Goal: Task Accomplishment & Management: Use online tool/utility

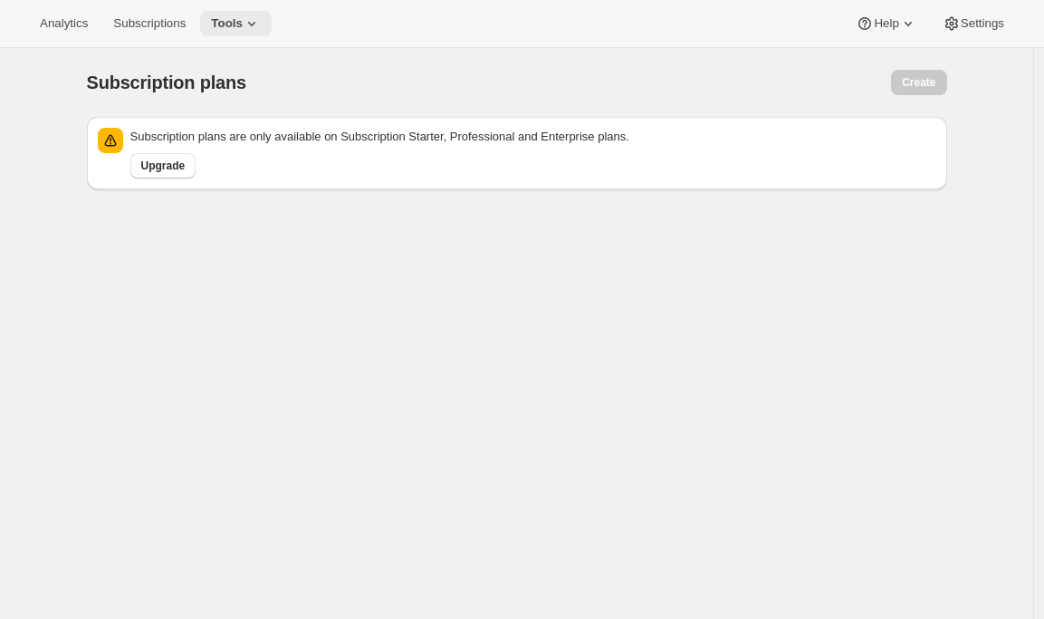
click at [255, 18] on icon at bounding box center [252, 23] width 18 height 18
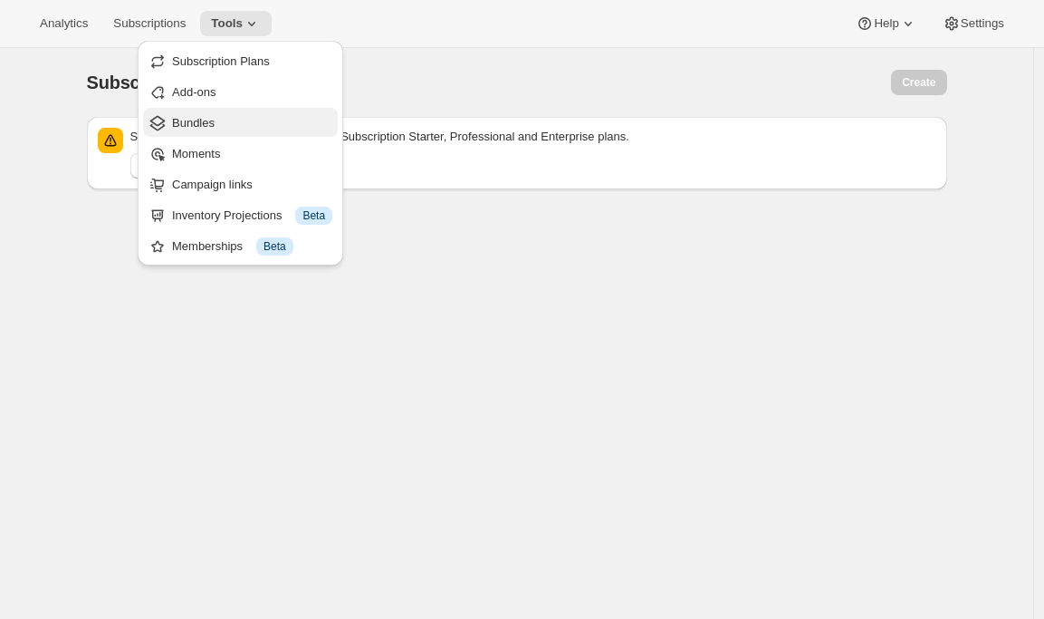
click at [215, 126] on span "Bundles" at bounding box center [193, 123] width 43 height 14
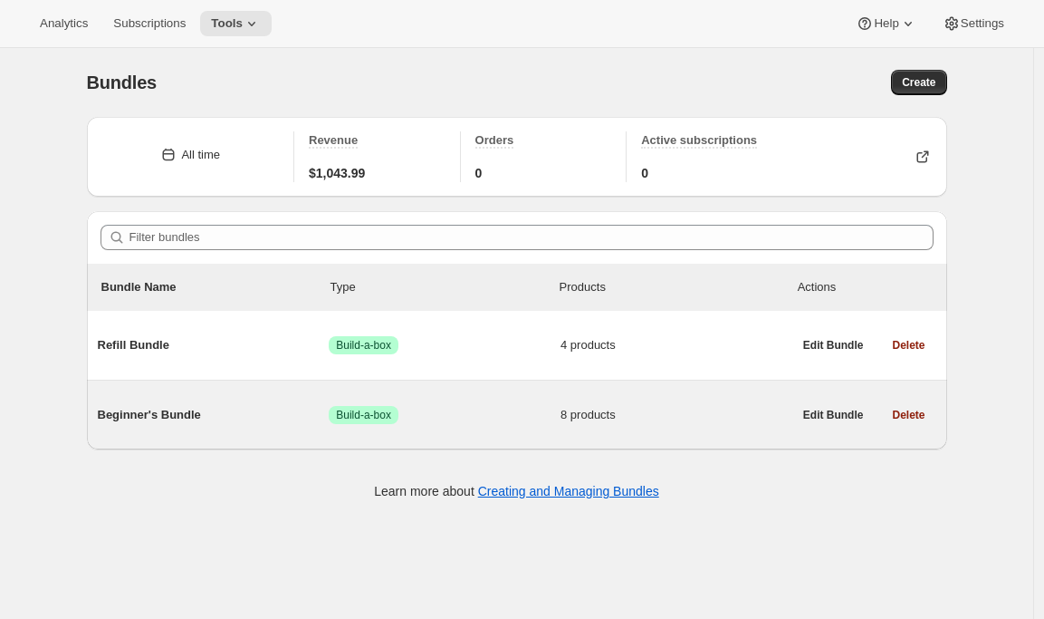
click at [170, 428] on div "Beginner's Bundle Success Build-a-box 8 products" at bounding box center [445, 414] width 695 height 47
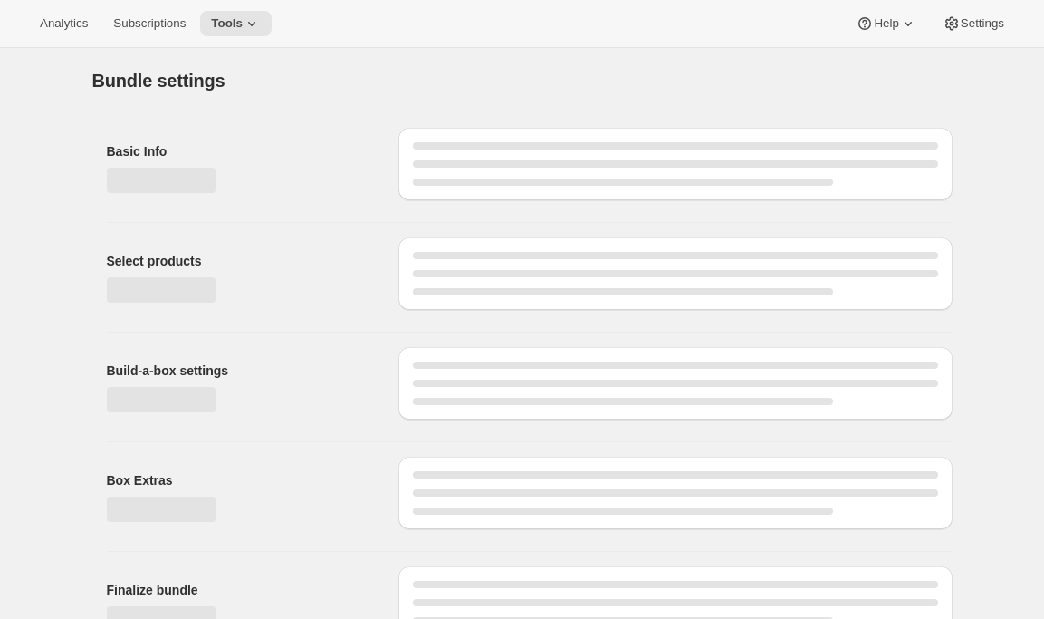
type input "Beginner's Bundle"
radio input "true"
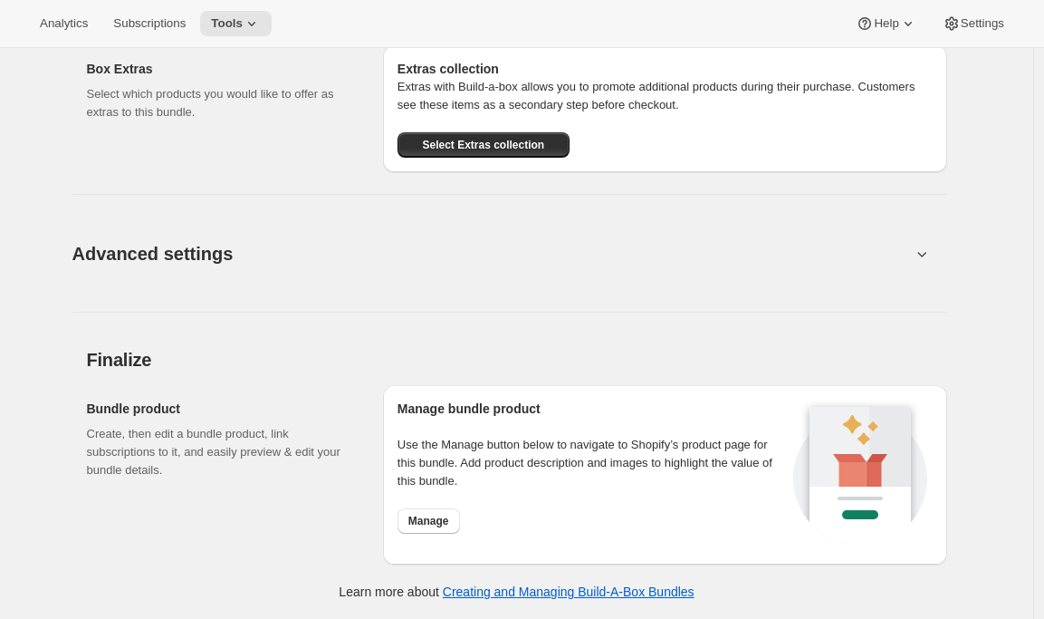
scroll to position [1687, 0]
click at [193, 254] on span "Advanced settings" at bounding box center [152, 253] width 161 height 29
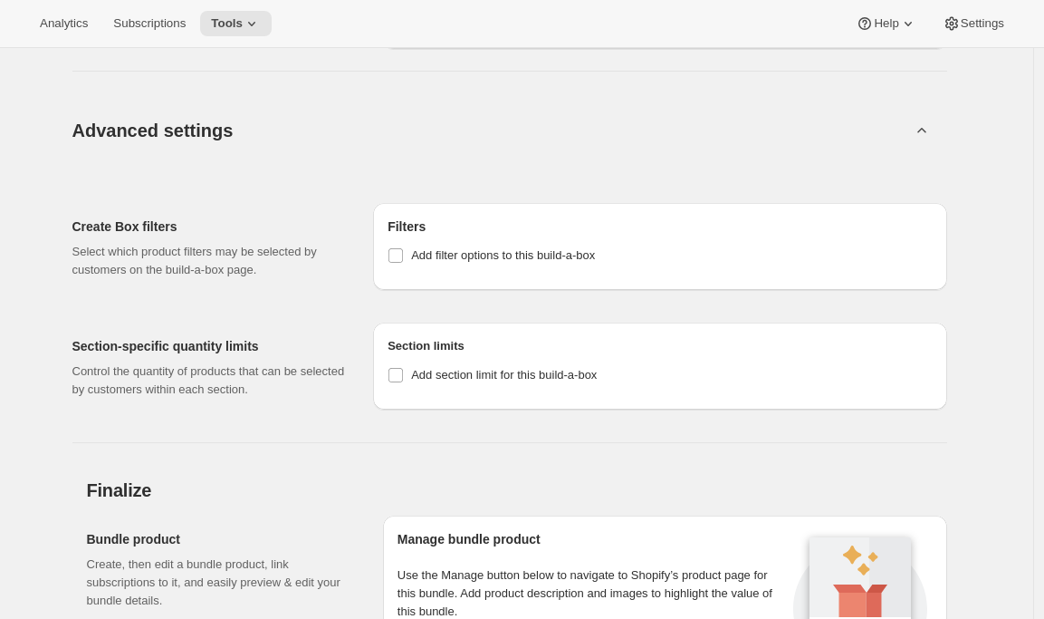
scroll to position [1743, 0]
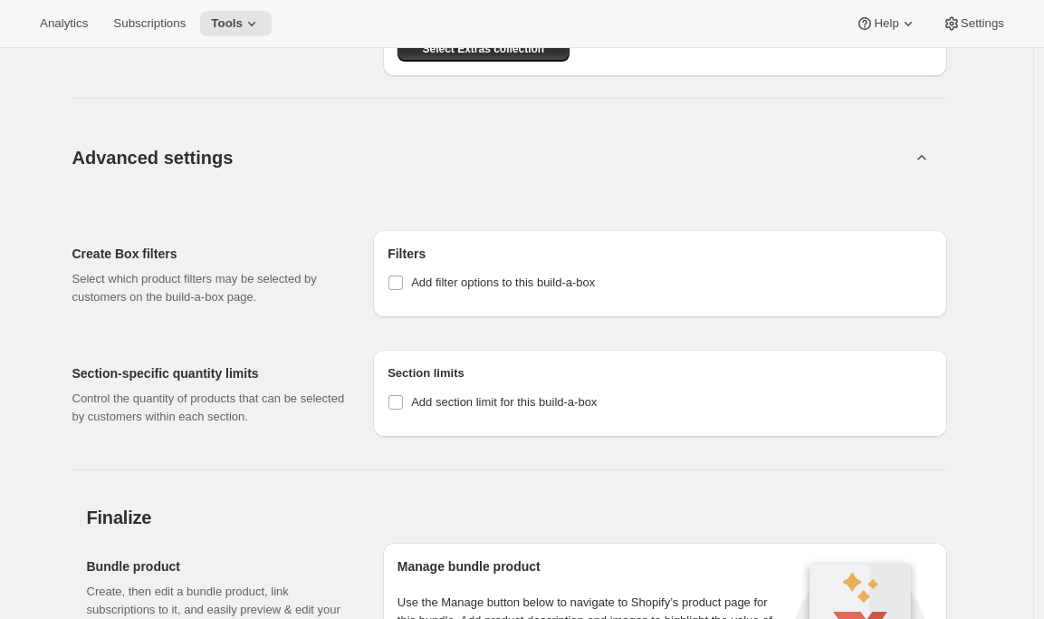
click at [312, 192] on button "Advanced settings" at bounding box center [492, 157] width 860 height 70
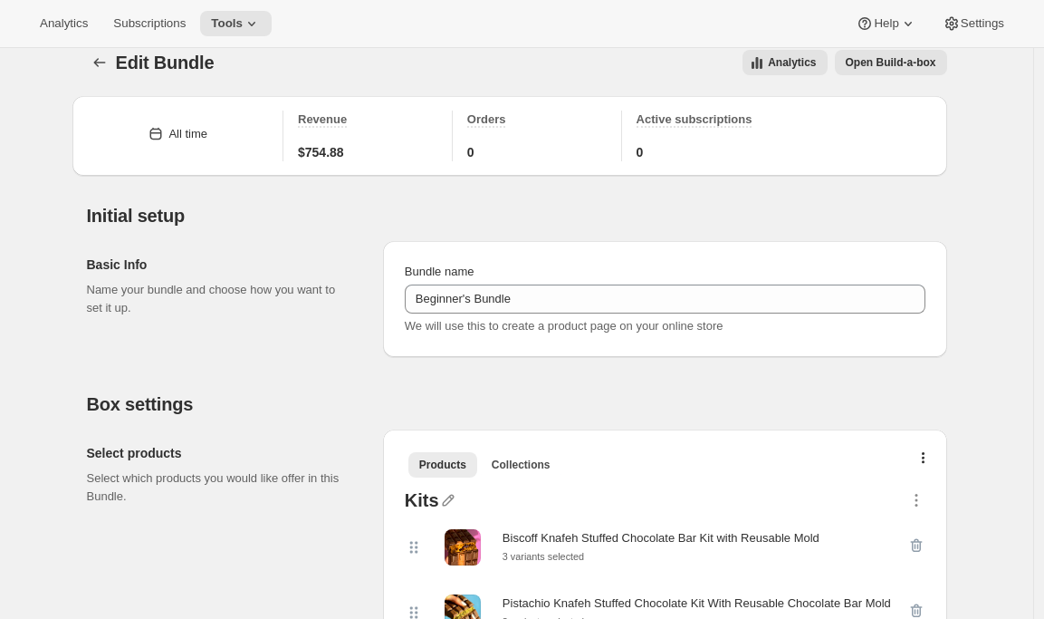
scroll to position [0, 0]
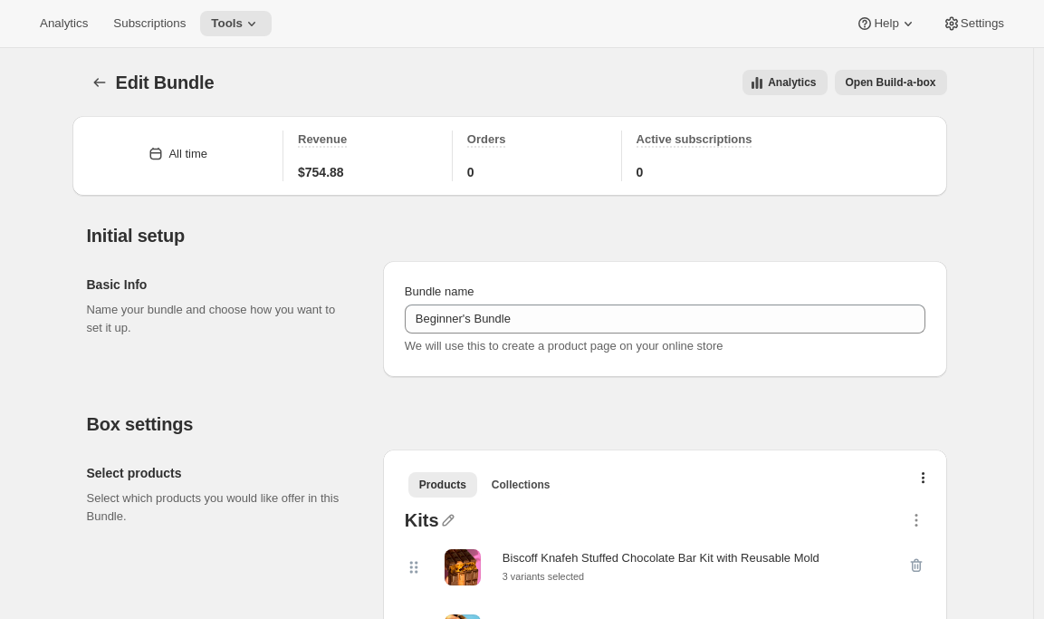
click at [870, 82] on span "Open Build-a-box" at bounding box center [891, 82] width 91 height 14
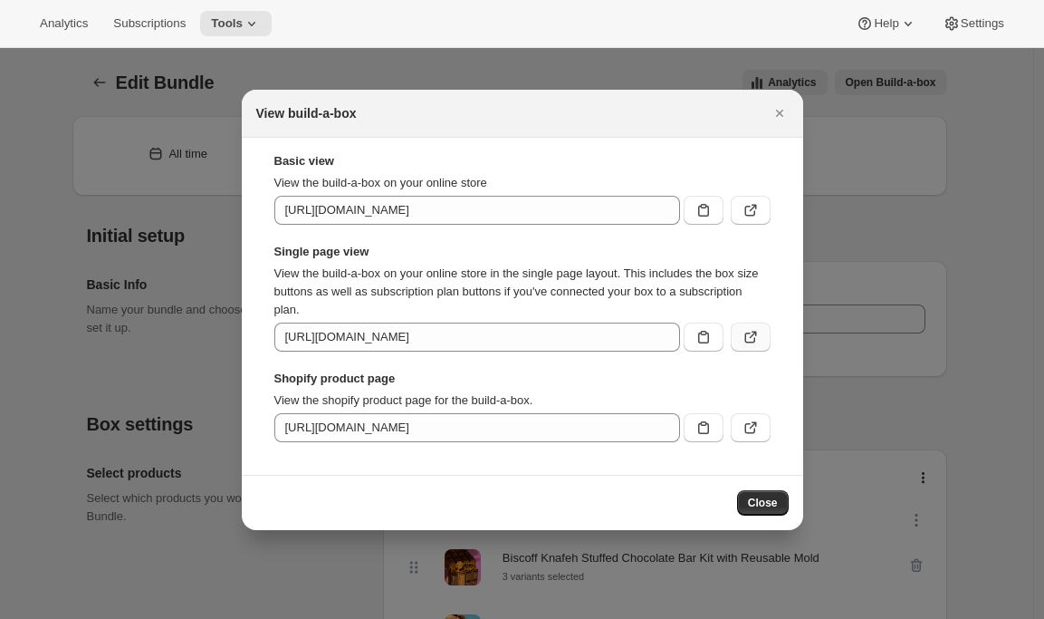
click at [758, 338] on icon ":r31:" at bounding box center [751, 337] width 18 height 18
